Goal: Task Accomplishment & Management: Complete application form

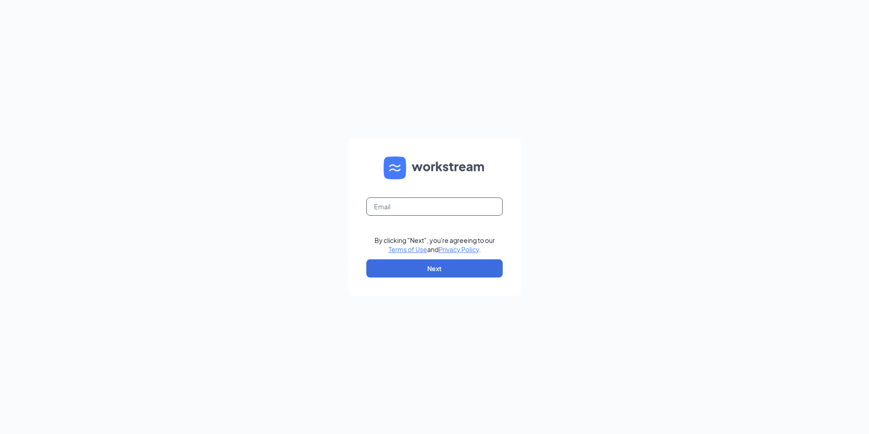
click at [418, 206] on input "text" at bounding box center [434, 206] width 136 height 18
type input "B"
type input "[EMAIL_ADDRESS][DOMAIN_NAME]"
click at [435, 265] on button "Next" at bounding box center [434, 268] width 136 height 18
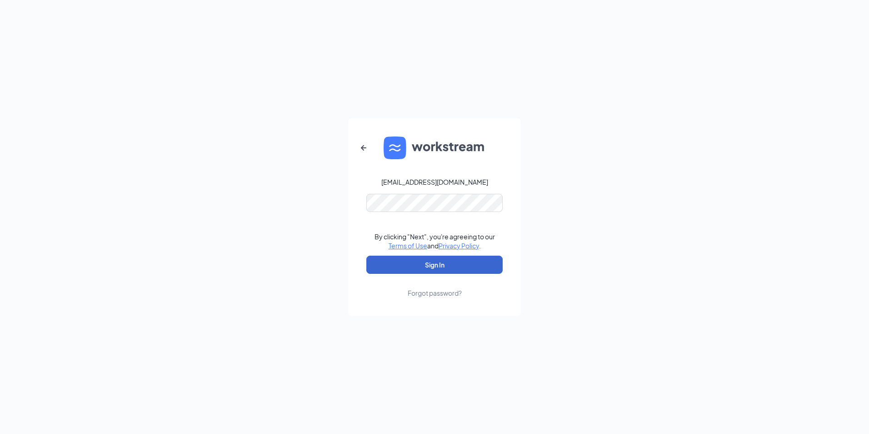
click at [441, 266] on button "Sign In" at bounding box center [434, 265] width 136 height 18
